Goal: Navigation & Orientation: Find specific page/section

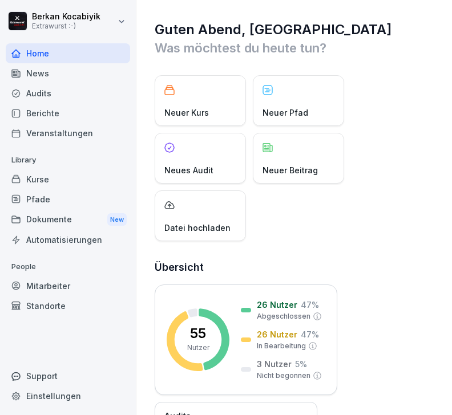
click at [54, 72] on div "News" at bounding box center [68, 73] width 124 height 20
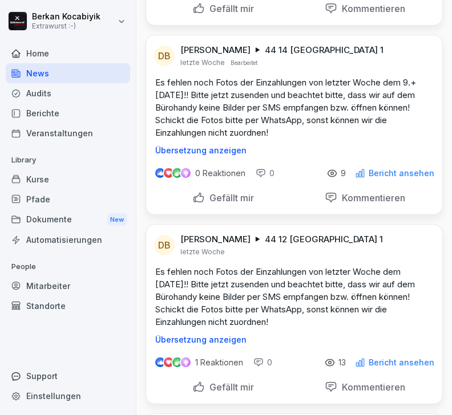
scroll to position [8212, 0]
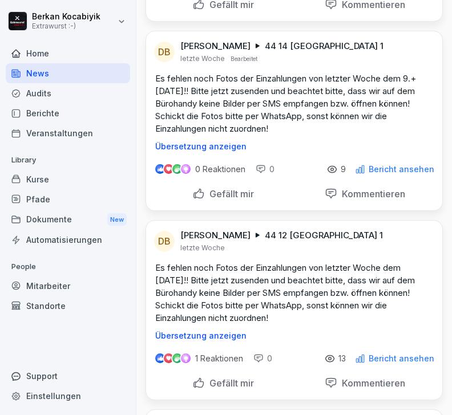
click at [46, 95] on div "Audits" at bounding box center [68, 93] width 124 height 20
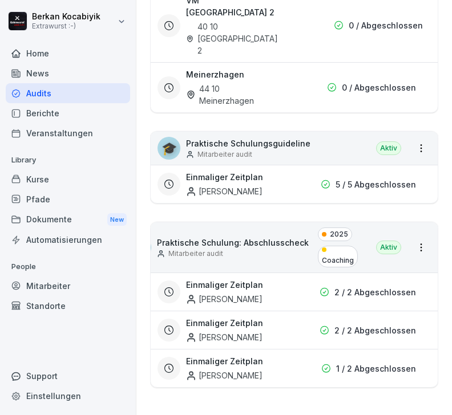
scroll to position [11, 0]
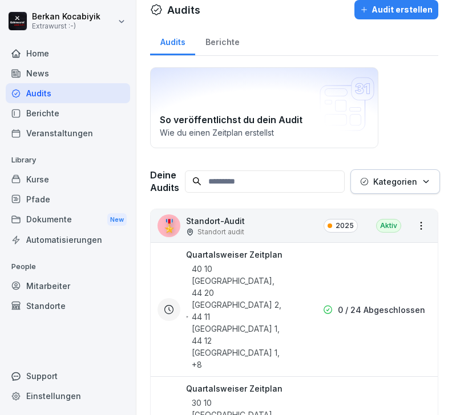
click at [226, 46] on div "Berichte" at bounding box center [222, 40] width 54 height 29
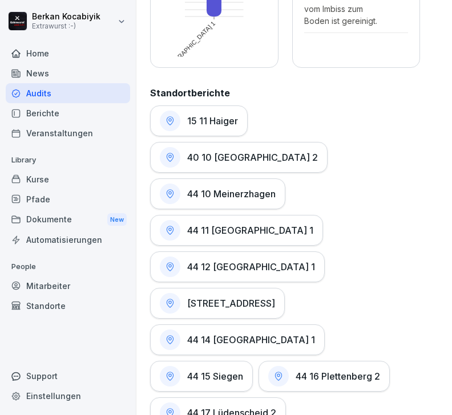
scroll to position [507, 0]
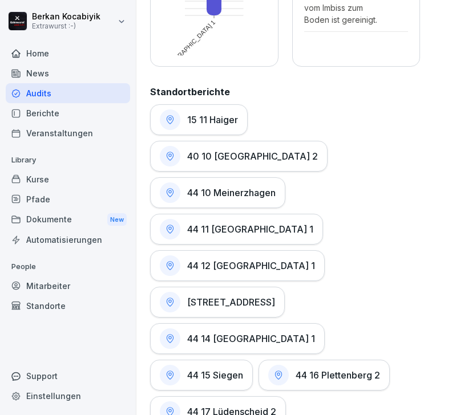
click at [256, 333] on h1 "44 14 [GEOGRAPHIC_DATA] 1" at bounding box center [251, 338] width 128 height 11
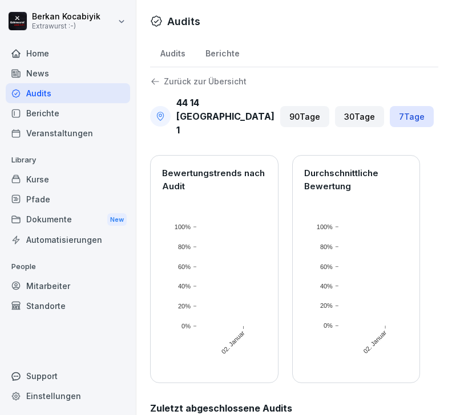
click at [358, 118] on div "30 Tage" at bounding box center [359, 116] width 49 height 21
click at [50, 121] on div "Berichte" at bounding box center [68, 113] width 124 height 20
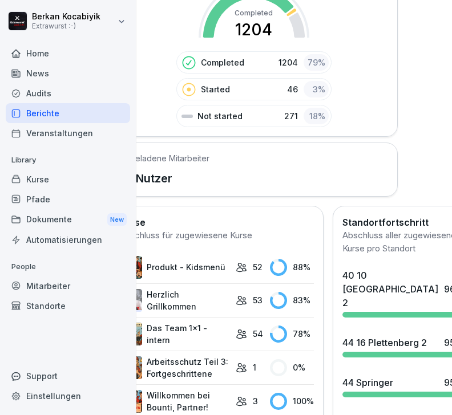
scroll to position [313, 41]
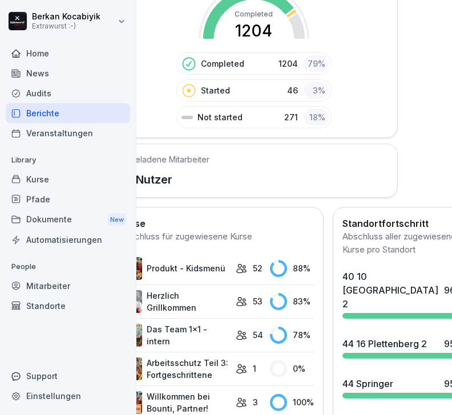
click at [46, 55] on div "Home" at bounding box center [68, 53] width 124 height 20
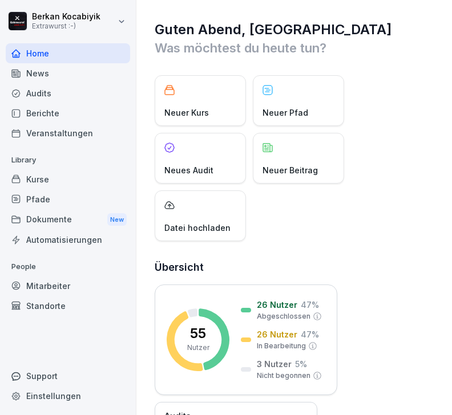
click at [44, 75] on div "News" at bounding box center [68, 73] width 124 height 20
